Goal: Find specific page/section: Find specific page/section

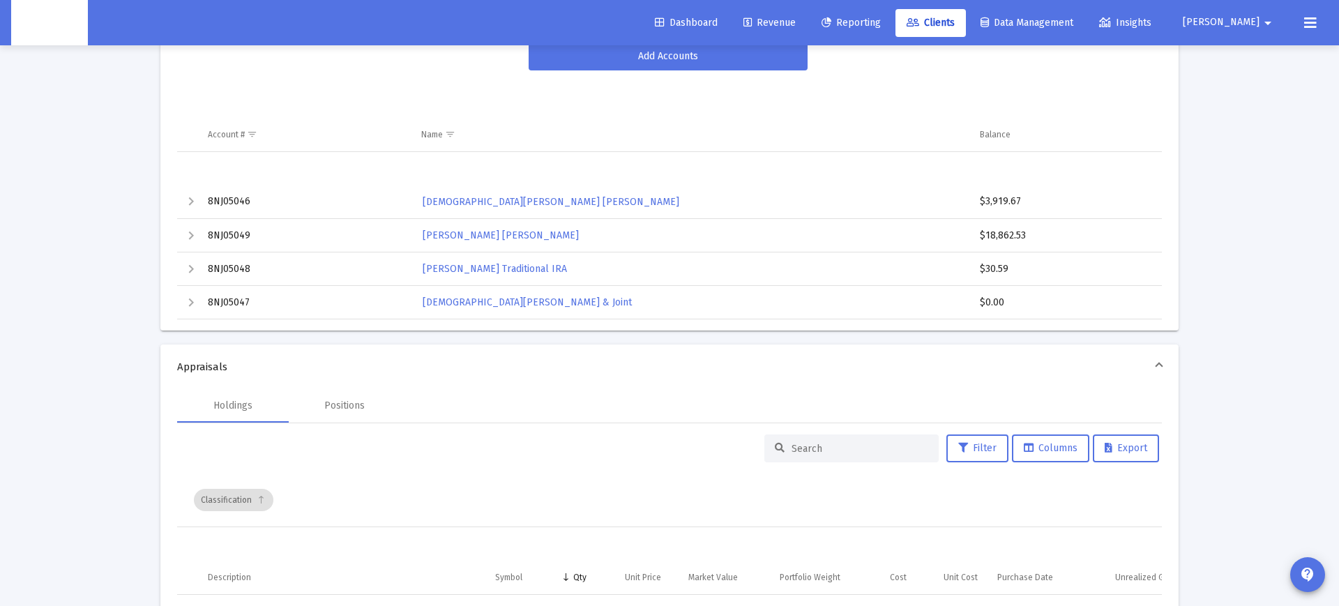
scroll to position [305, 0]
click at [190, 301] on div "Expand" at bounding box center [191, 301] width 17 height 17
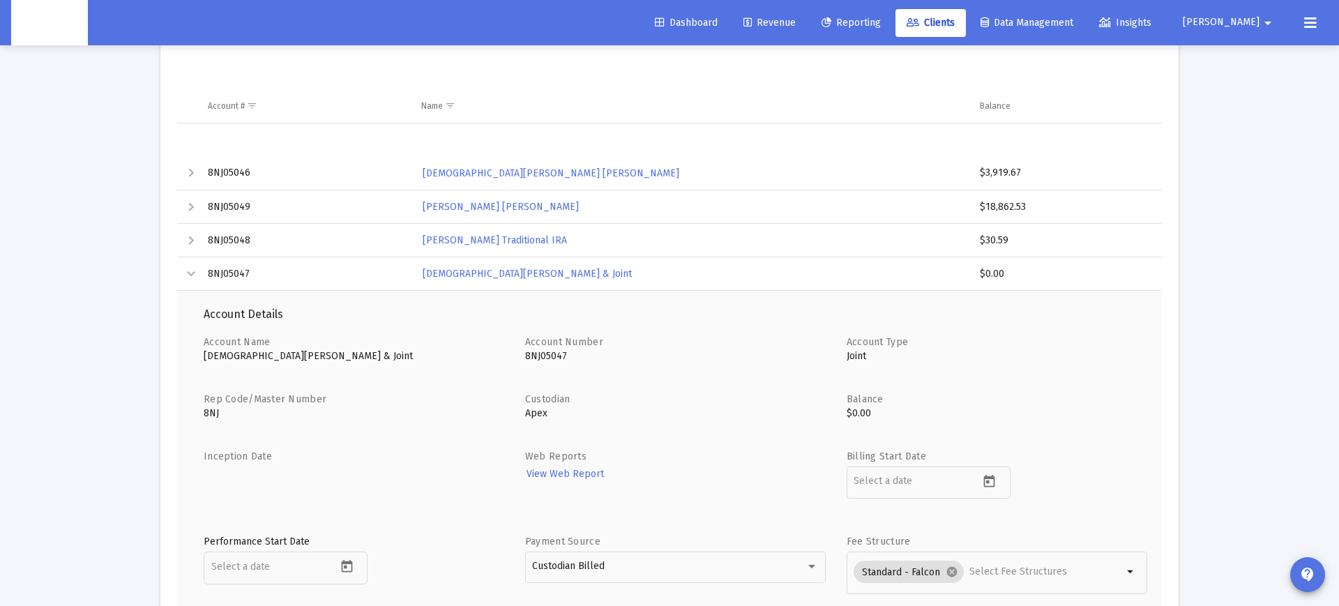
scroll to position [330, 0]
click at [191, 278] on div "Collapse" at bounding box center [191, 276] width 17 height 17
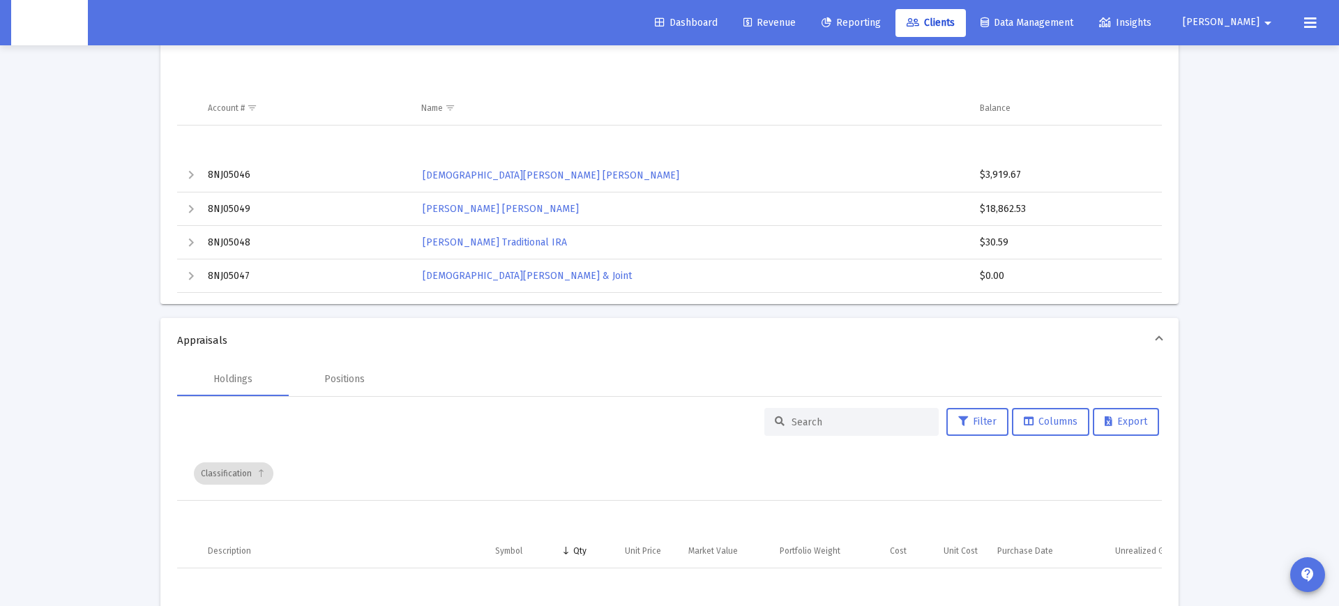
click at [238, 278] on td "8NJ05047" at bounding box center [304, 275] width 213 height 33
copy td "8NJ05047"
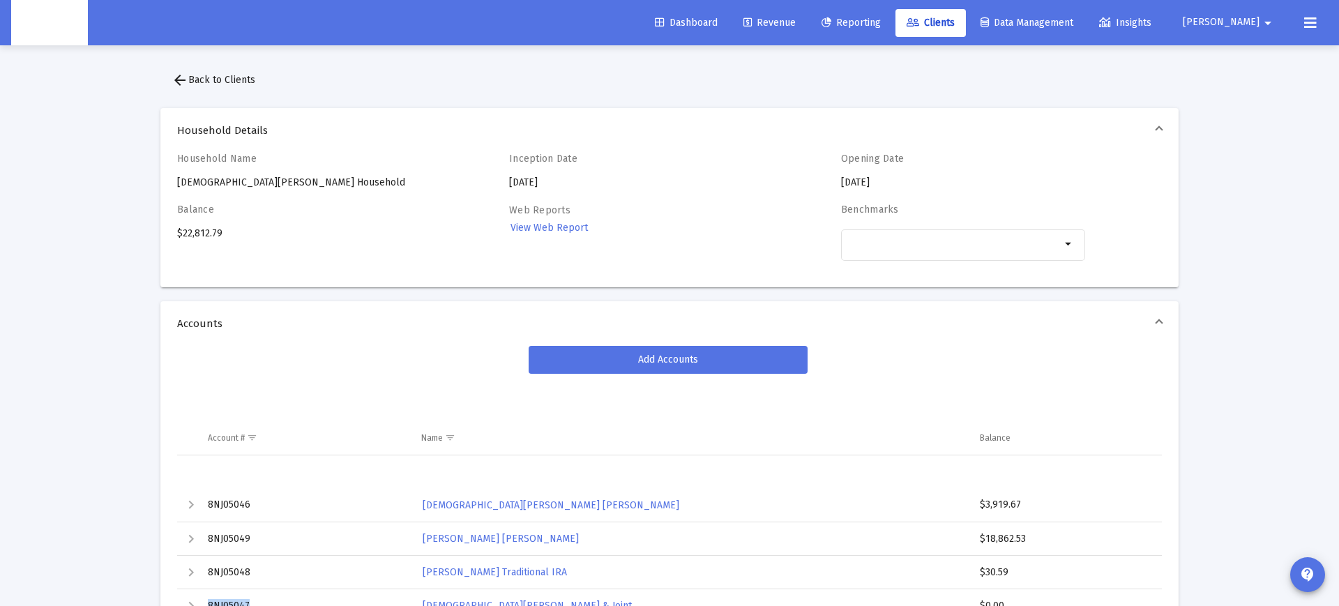
scroll to position [0, 0]
click at [199, 84] on span "arrow_back Back to Clients" at bounding box center [214, 80] width 84 height 12
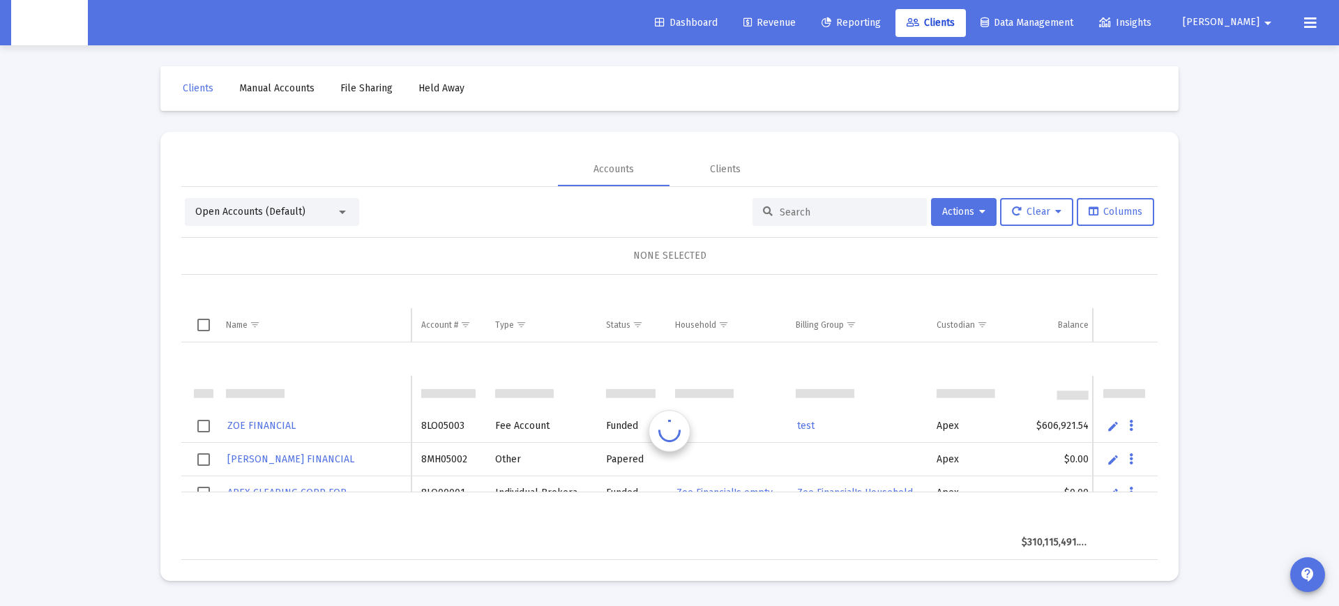
scroll to position [33, 0]
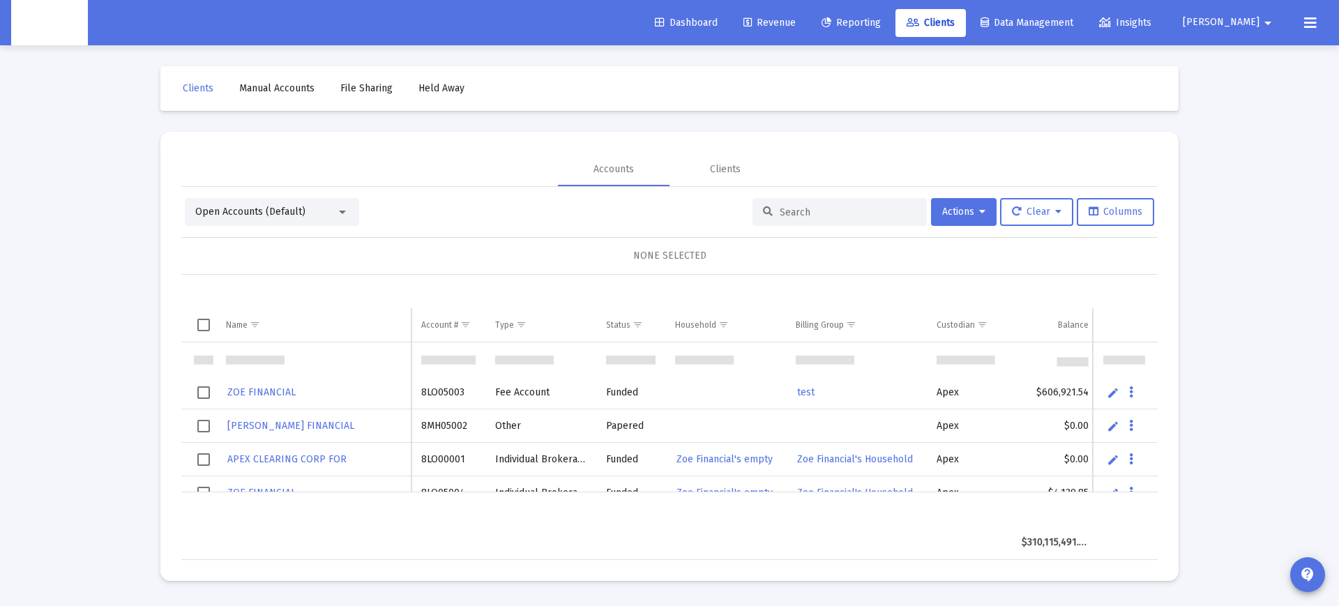
click at [845, 209] on input at bounding box center [848, 212] width 137 height 12
paste input "549907"
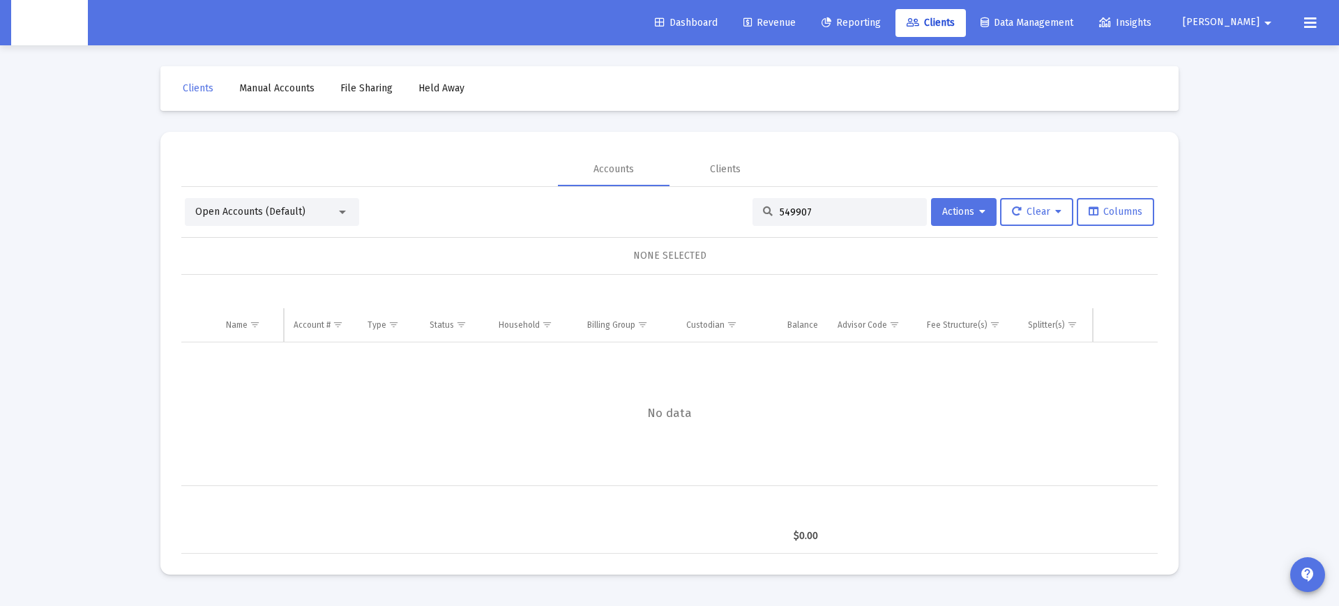
scroll to position [0, 0]
type input "5"
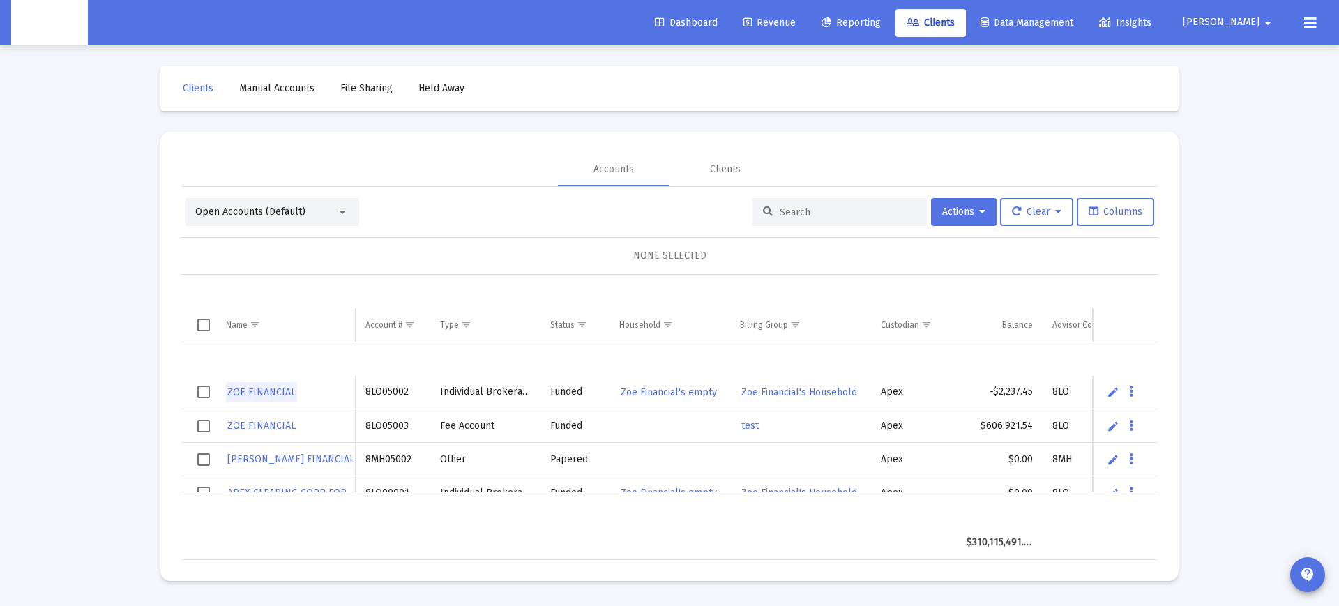
click at [268, 390] on span "ZOE FINANCIAL" at bounding box center [261, 392] width 68 height 12
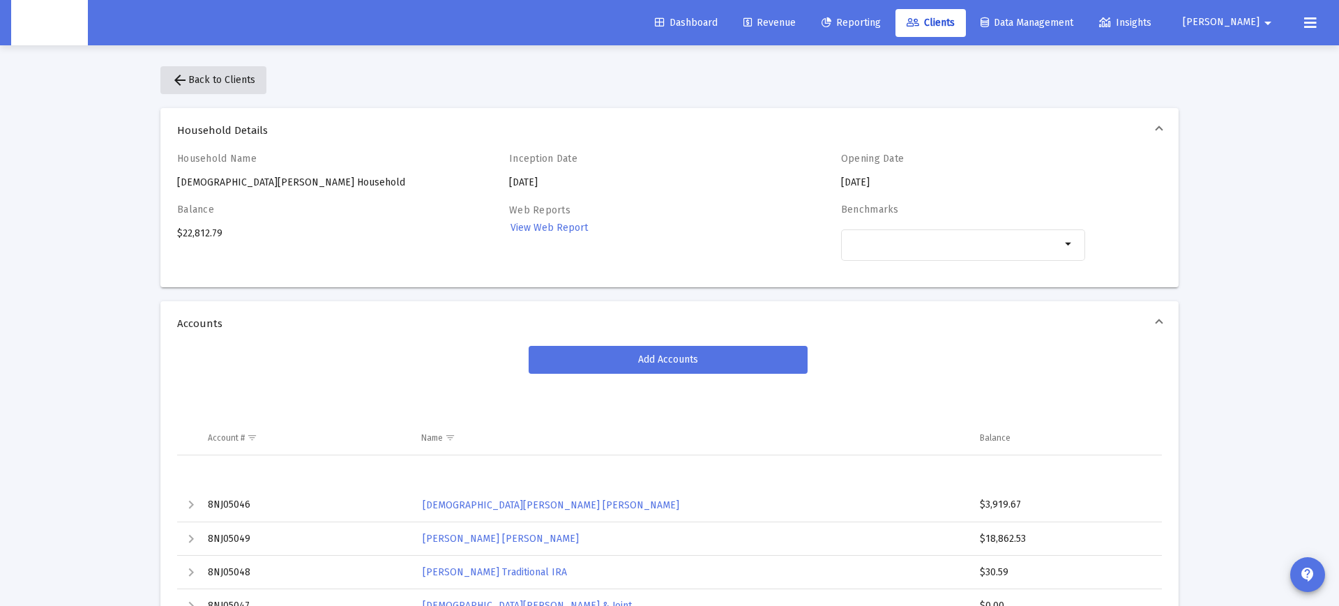
click at [211, 79] on span "arrow_back Back to Clients" at bounding box center [214, 80] width 84 height 12
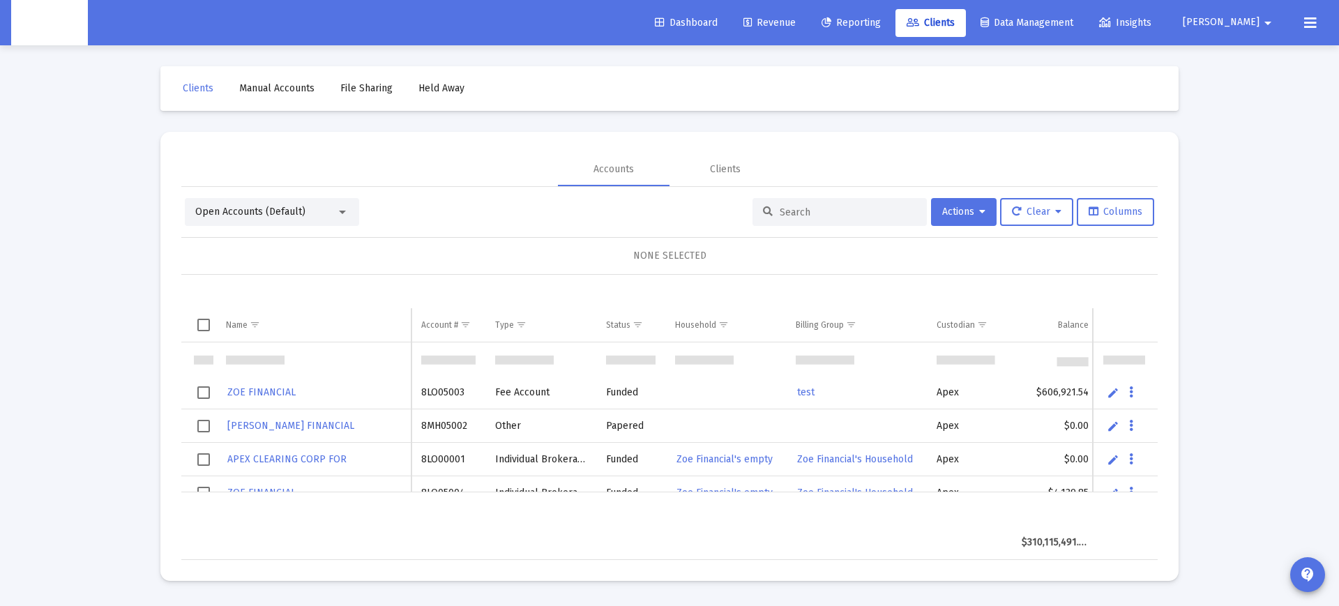
scroll to position [1, 0]
click at [771, 206] on div at bounding box center [839, 212] width 174 height 28
click at [771, 211] on div at bounding box center [839, 212] width 174 height 28
click at [792, 209] on input at bounding box center [848, 212] width 137 height 12
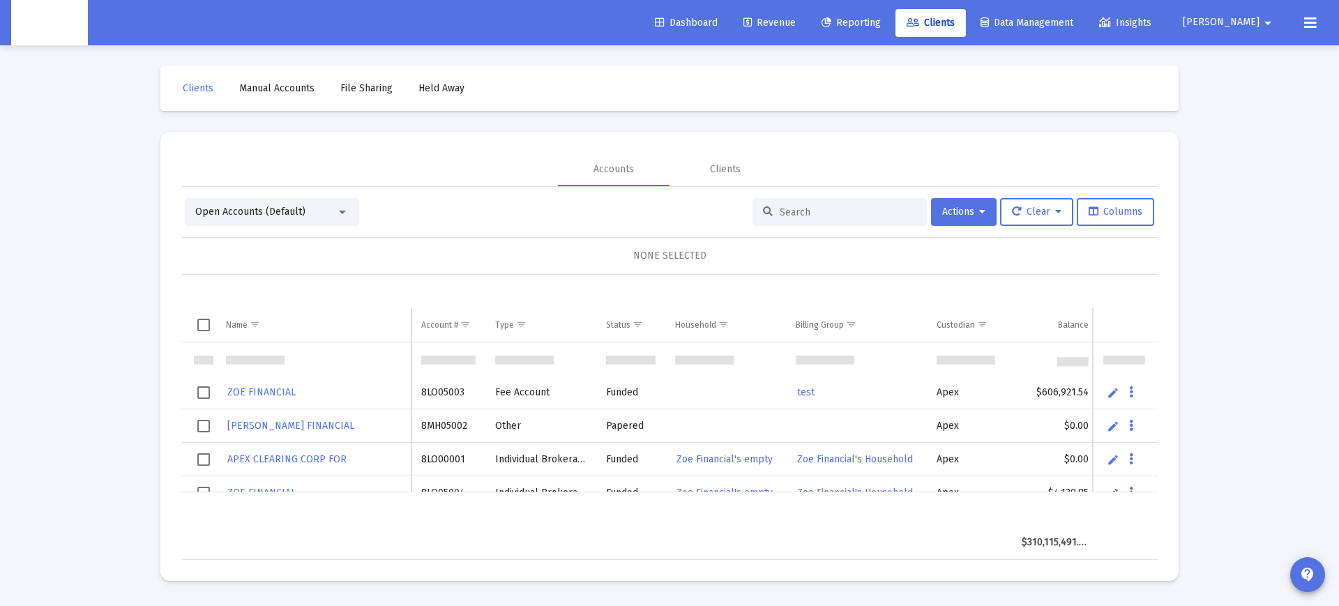
paste input "8NJ05047"
type input "8NJ05047"
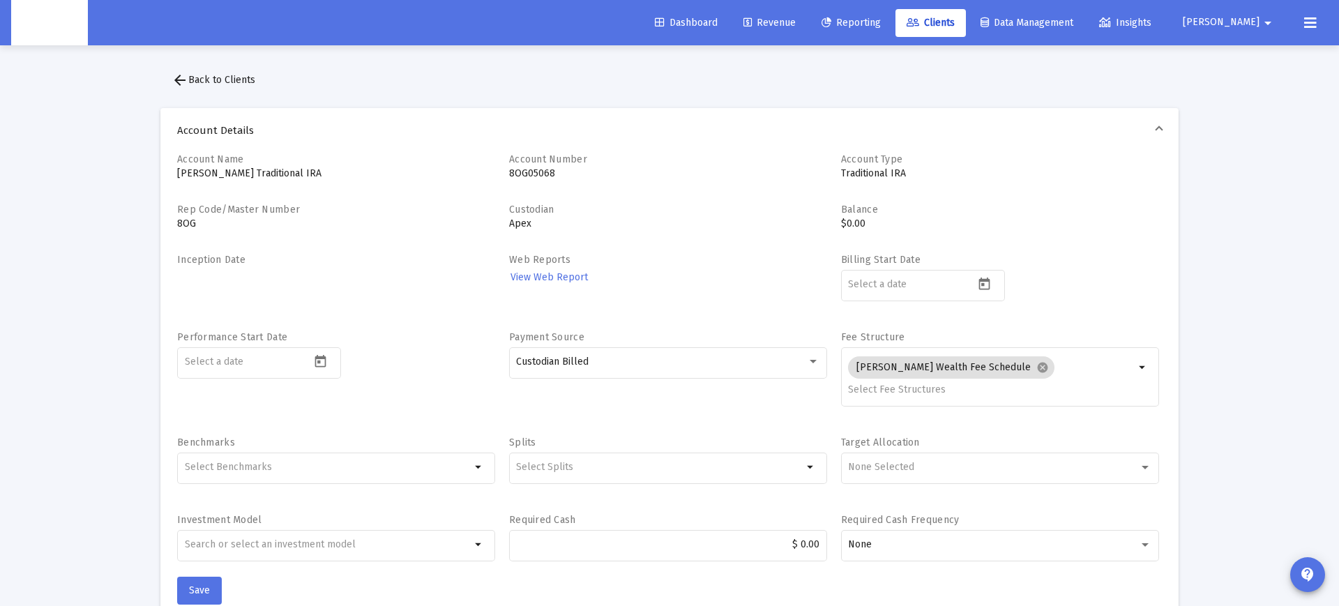
click at [541, 179] on p "8OG05068" at bounding box center [668, 174] width 318 height 14
drag, startPoint x: 541, startPoint y: 179, endPoint x: 779, endPoint y: 166, distance: 238.1
click at [541, 178] on p "8OG05068" at bounding box center [668, 174] width 318 height 14
copy p "8OG05068"
click at [966, 29] on link "Clients" at bounding box center [930, 23] width 70 height 28
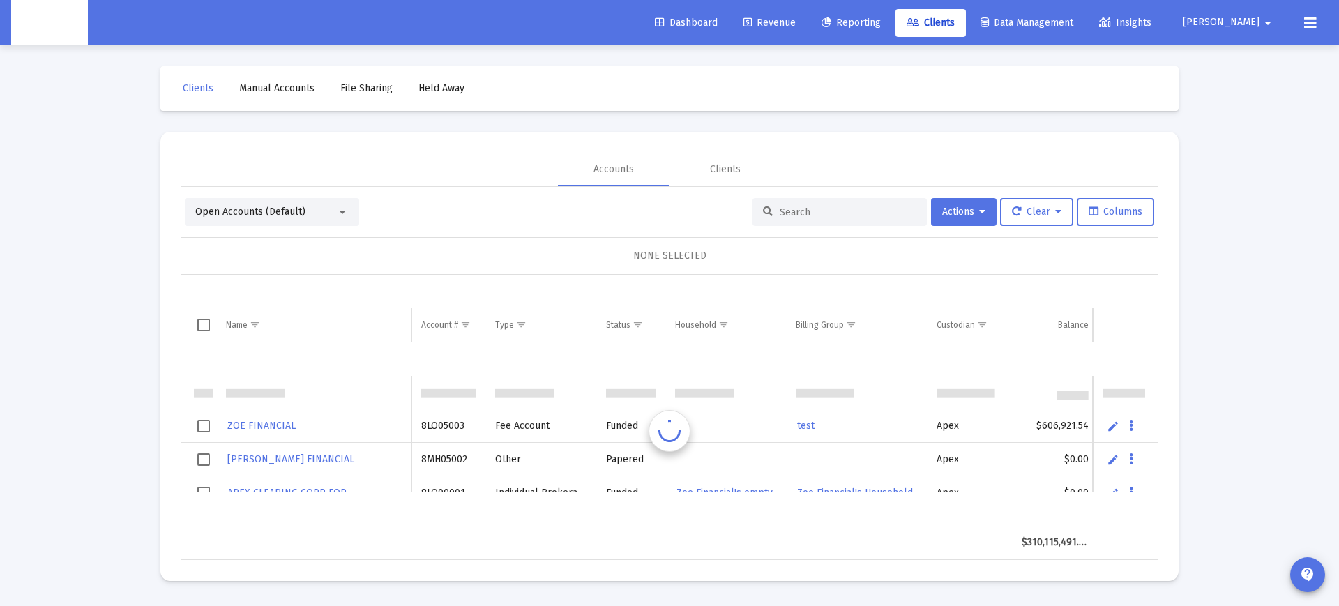
scroll to position [33, 0]
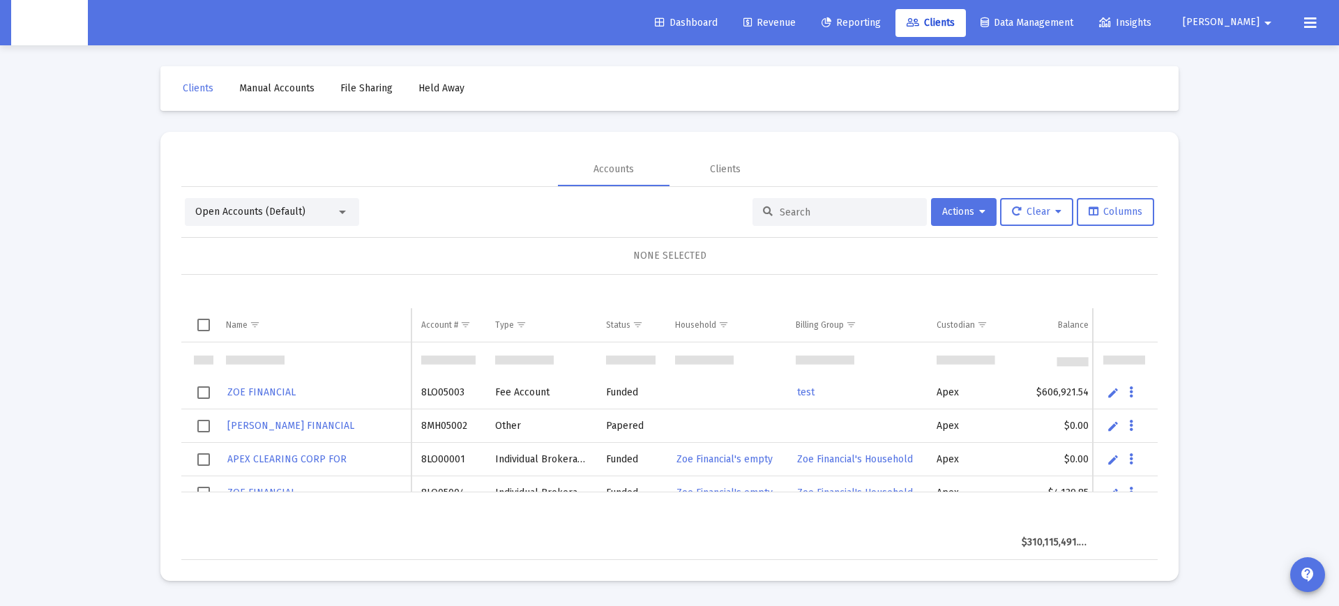
click at [791, 211] on input at bounding box center [848, 212] width 137 height 12
paste input "8OG05068"
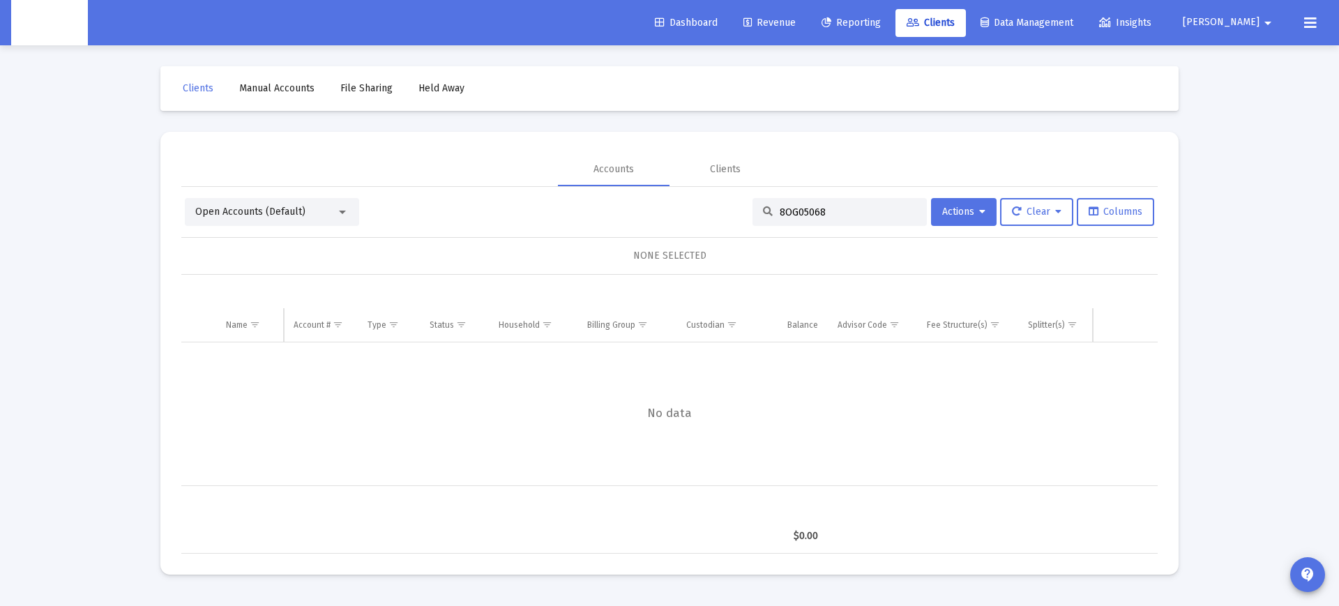
type input "8OG05068"
click at [319, 220] on div "Open Accounts (Default)" at bounding box center [272, 212] width 174 height 28
click at [338, 211] on div at bounding box center [342, 211] width 13 height 11
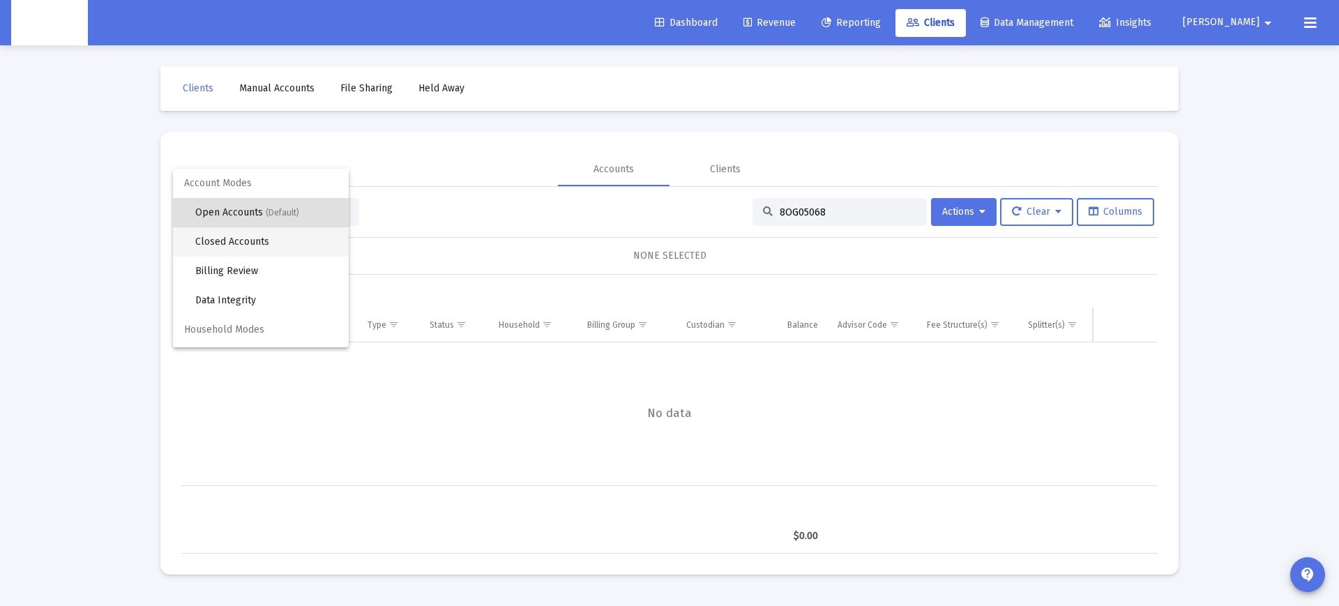
click at [271, 245] on span "Closed Accounts" at bounding box center [266, 241] width 142 height 29
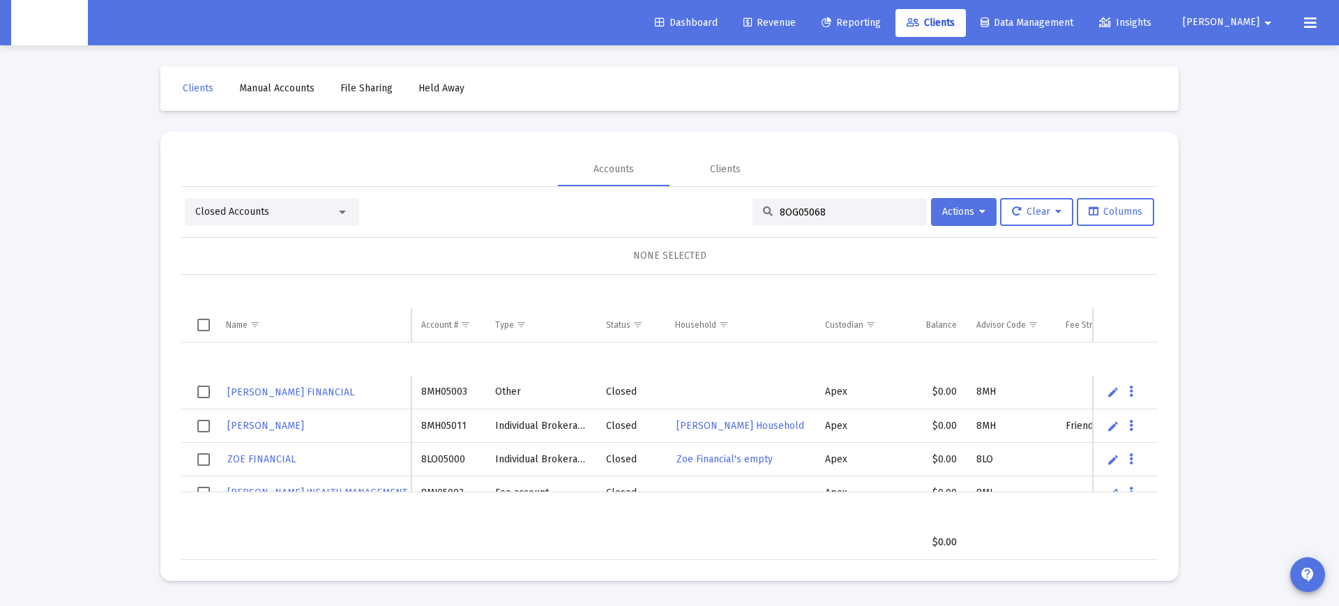
drag, startPoint x: 844, startPoint y: 220, endPoint x: 815, endPoint y: 215, distance: 29.0
click at [843, 220] on div "8OG05068" at bounding box center [839, 212] width 174 height 28
click at [809, 213] on input "8OG05068" at bounding box center [848, 212] width 137 height 12
paste input "8OG05068"
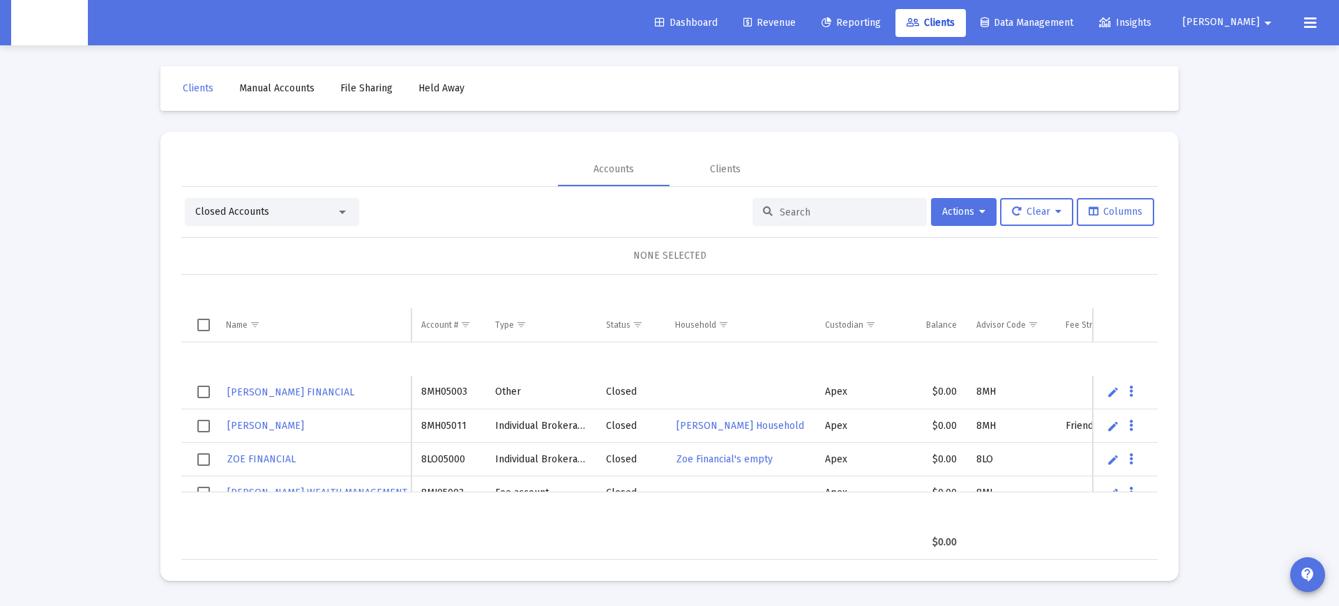
type input "8OG05068"
